Goal: Check status

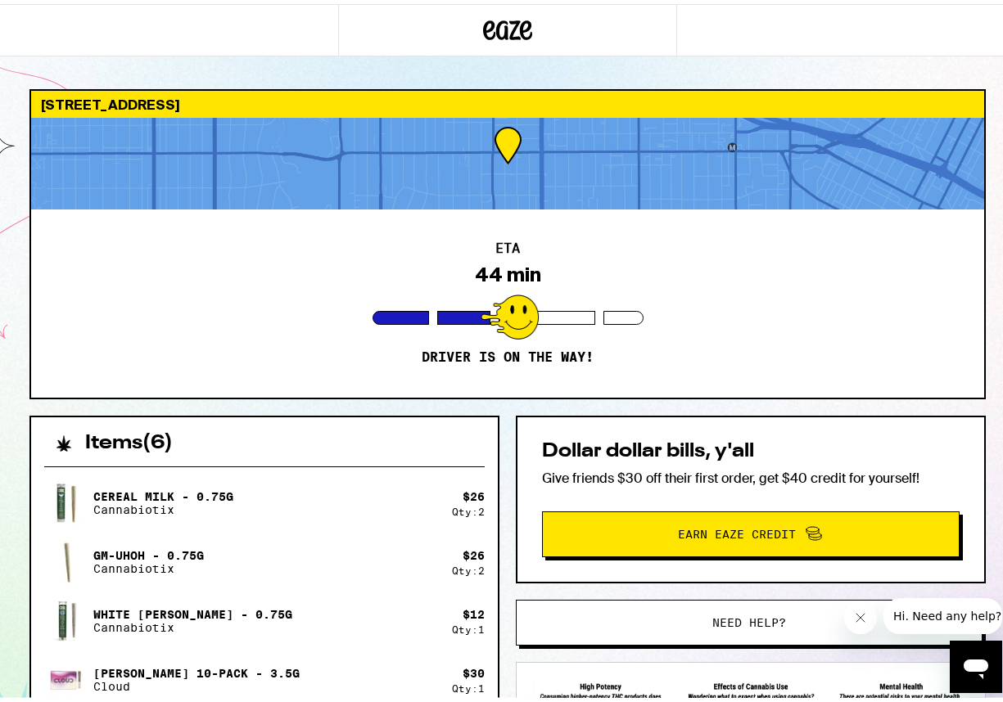
click at [422, 359] on p "Driver is on the way!" at bounding box center [508, 353] width 172 height 16
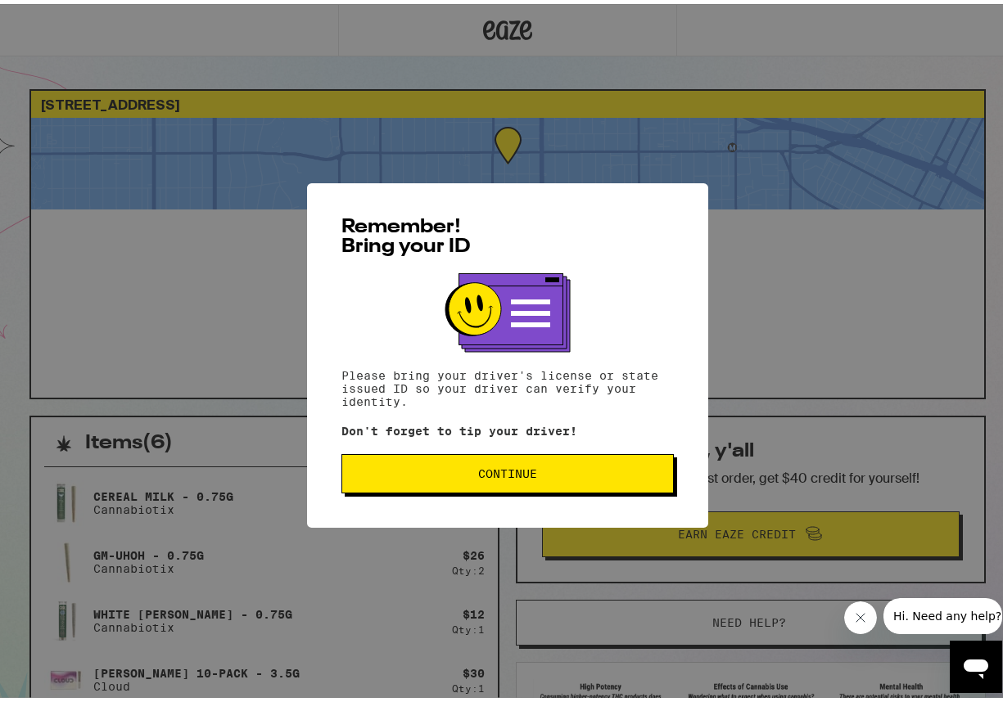
click at [598, 486] on button "Continue" at bounding box center [507, 469] width 332 height 39
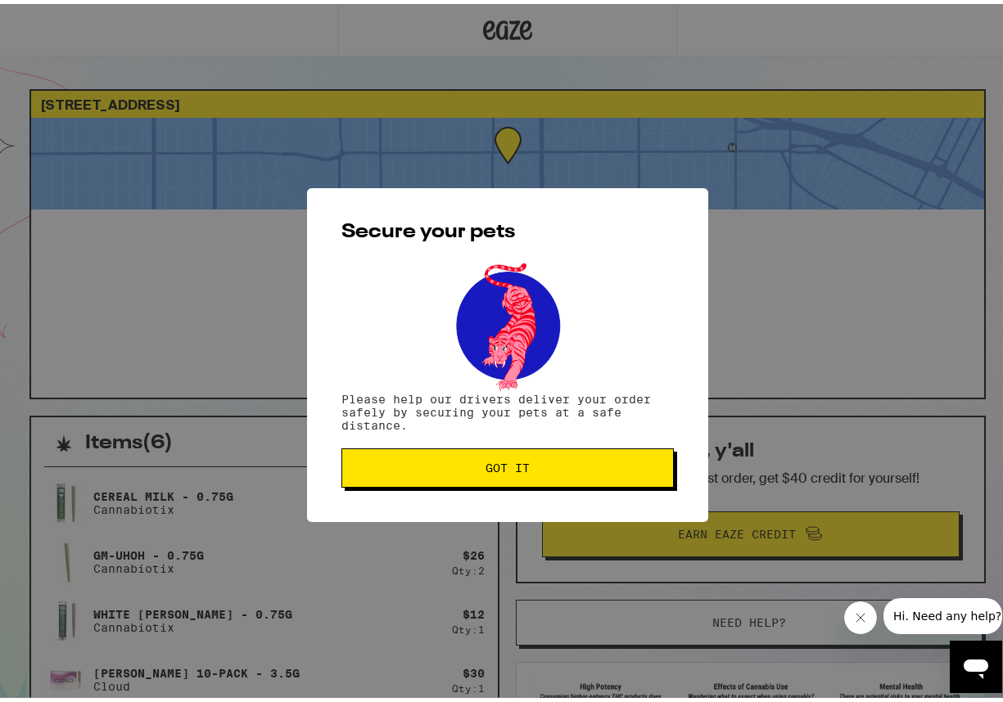
click at [587, 463] on span "Got it" at bounding box center [507, 463] width 305 height 11
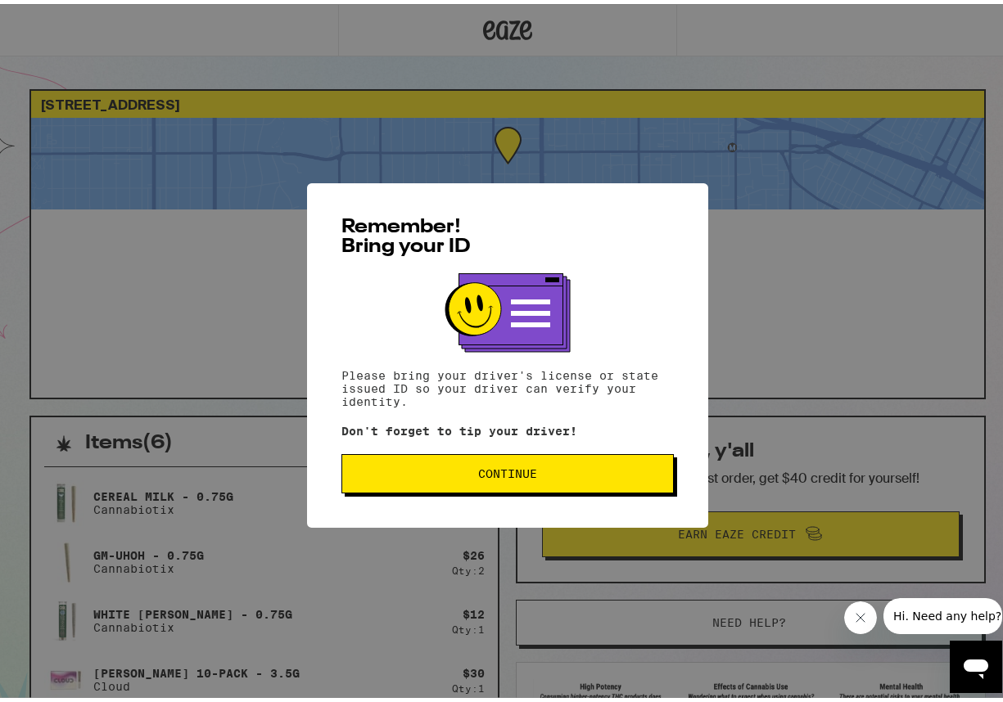
click at [467, 471] on span "Continue" at bounding box center [507, 469] width 305 height 11
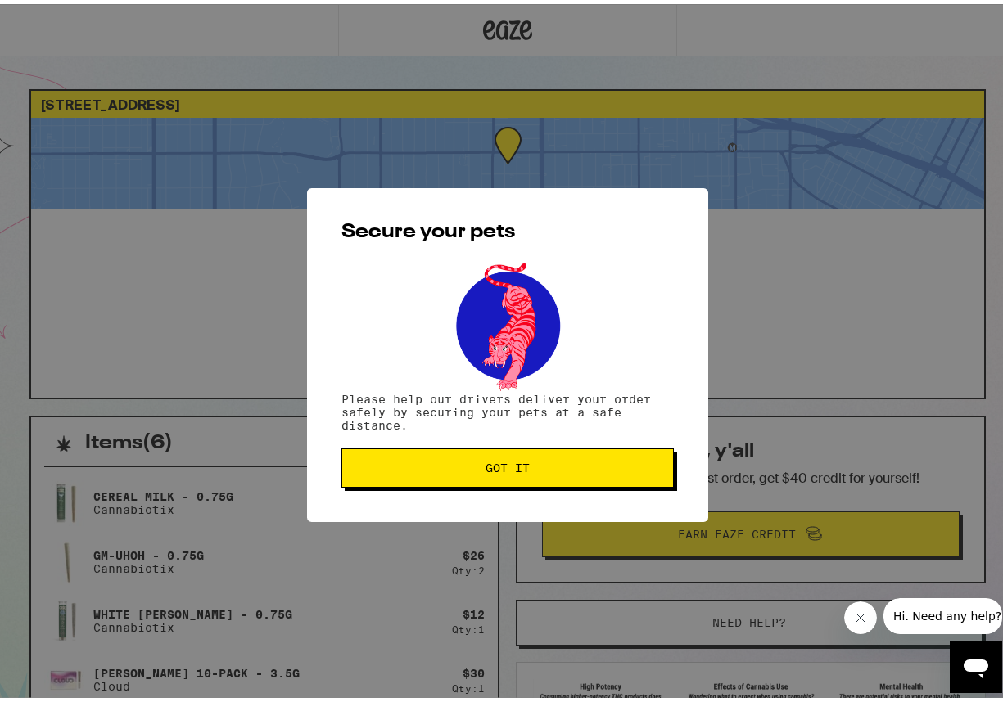
click at [467, 468] on span "Got it" at bounding box center [507, 463] width 305 height 11
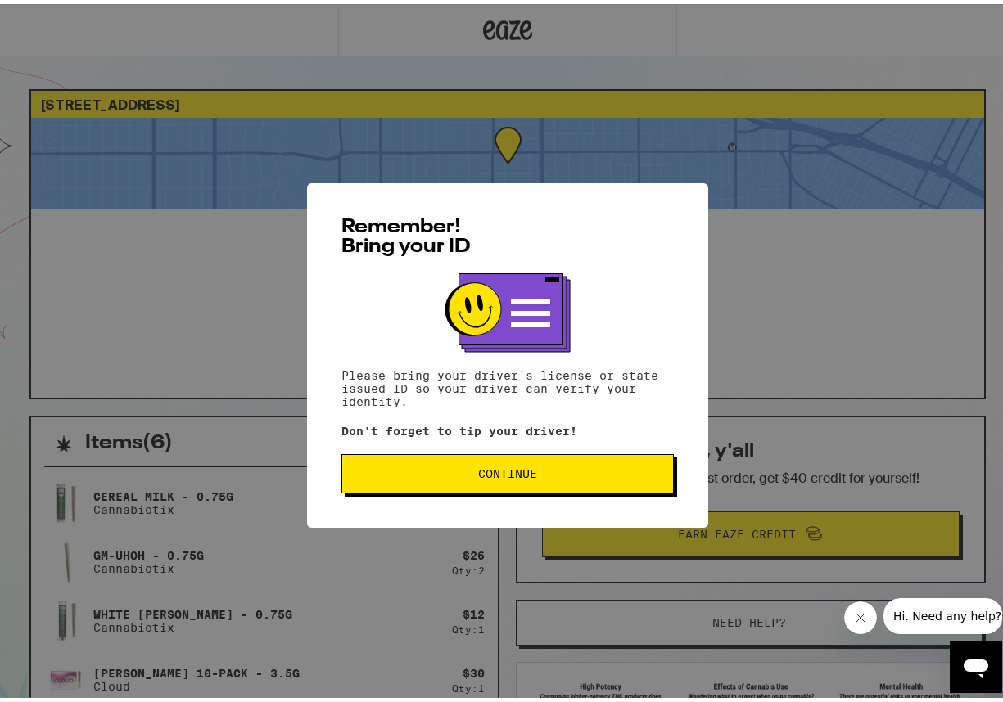
click at [497, 471] on span "Continue" at bounding box center [507, 469] width 59 height 11
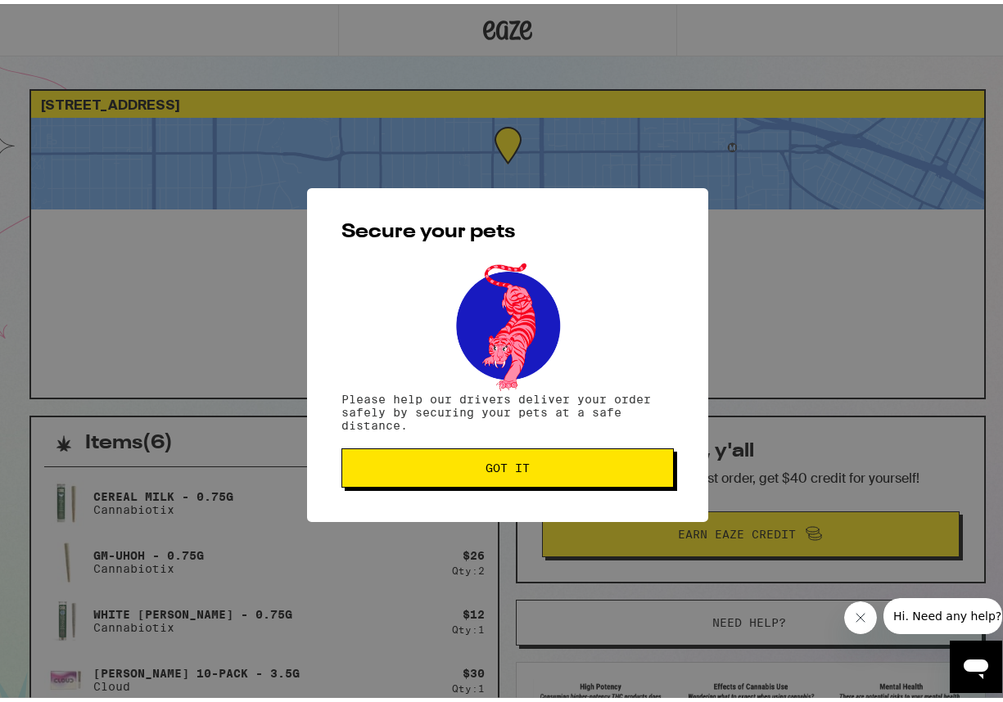
click at [497, 470] on span "Got it" at bounding box center [507, 463] width 44 height 11
